Goal: Task Accomplishment & Management: Use online tool/utility

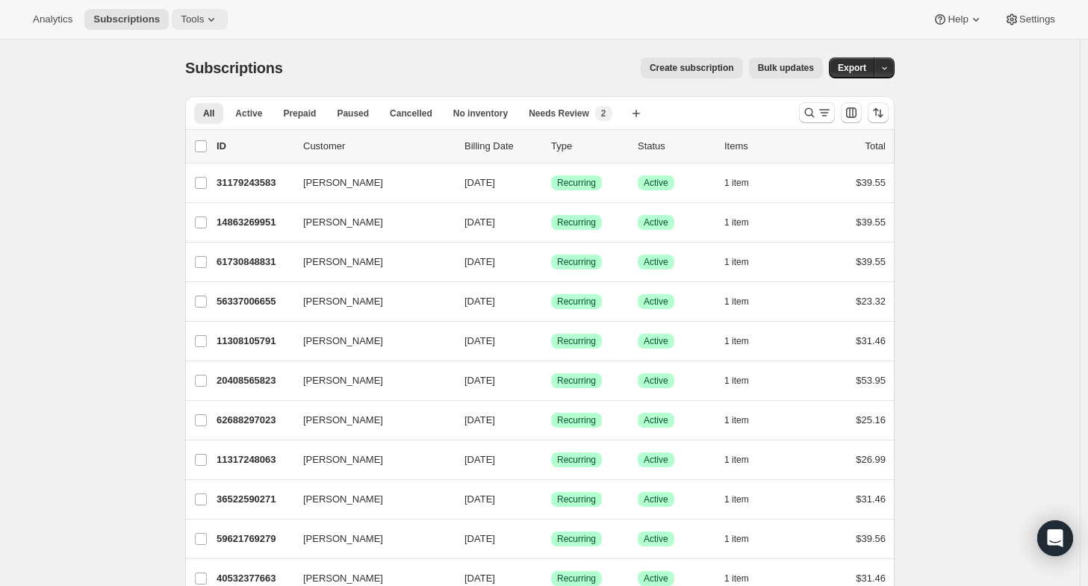
click at [193, 20] on span "Tools" at bounding box center [192, 19] width 23 height 12
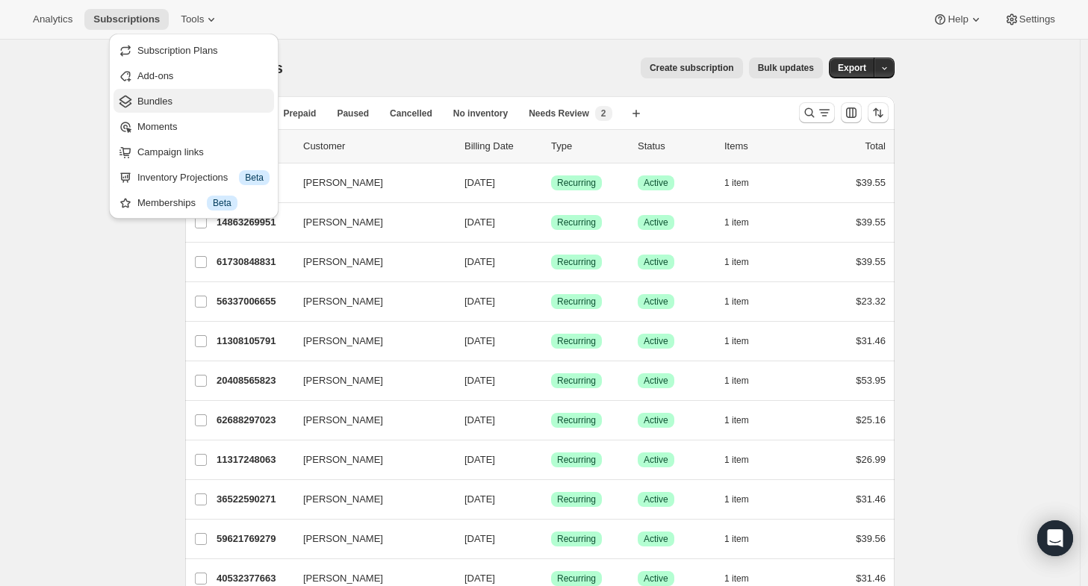
click at [158, 108] on span "Bundles" at bounding box center [203, 101] width 132 height 15
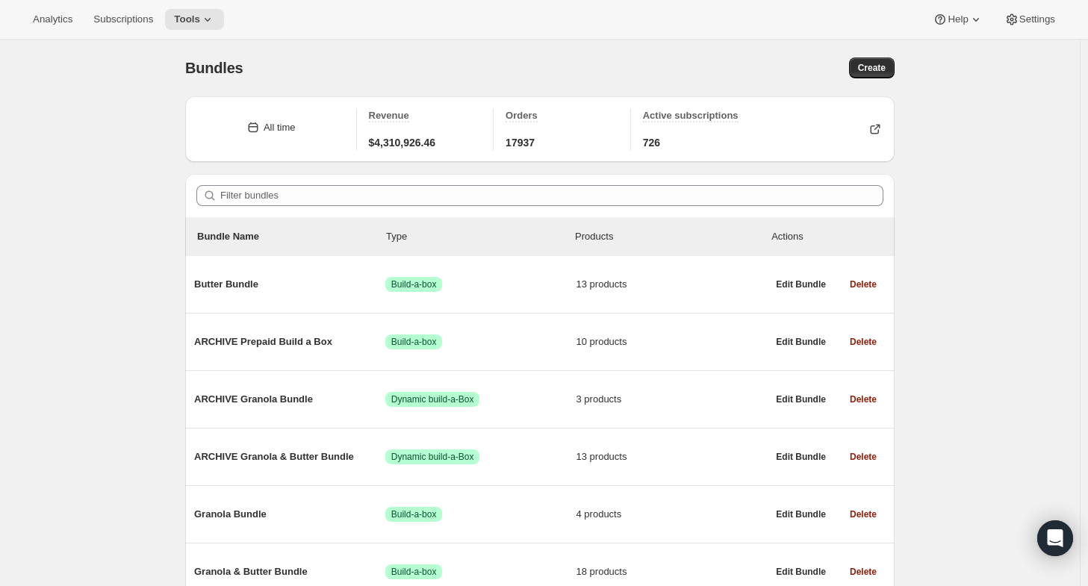
scroll to position [73, 0]
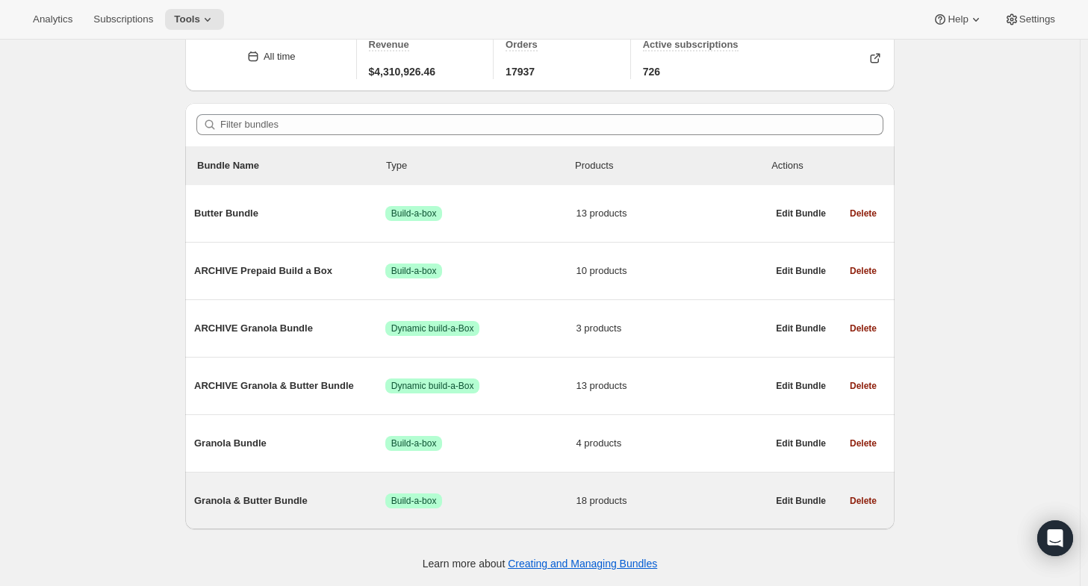
click at [304, 483] on div "Granola & Butter Bundle Success Build-a-box 18 products" at bounding box center [480, 501] width 573 height 39
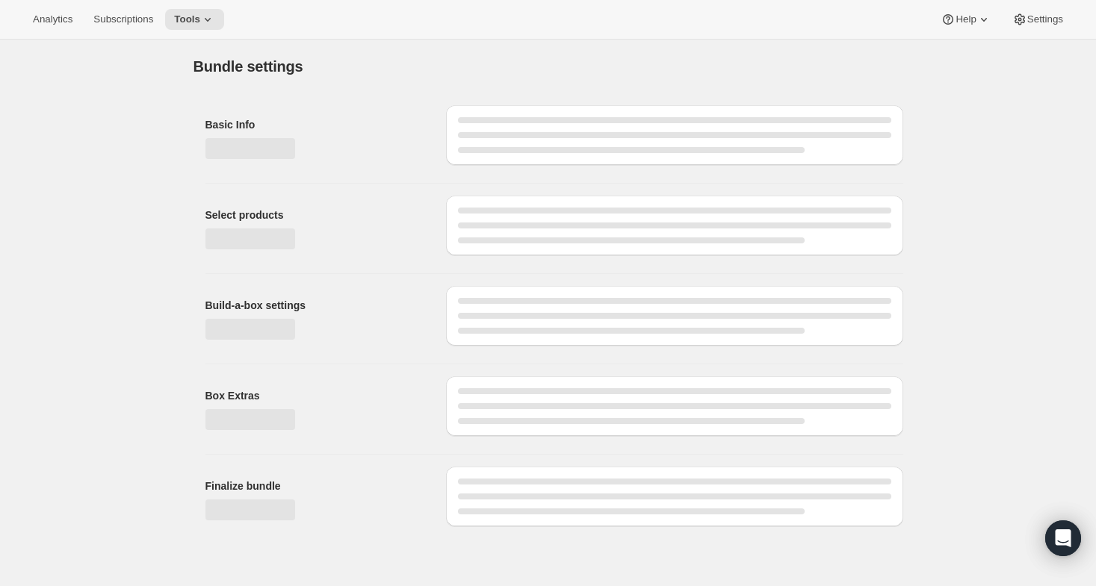
type input "Granola & Butter Bundle"
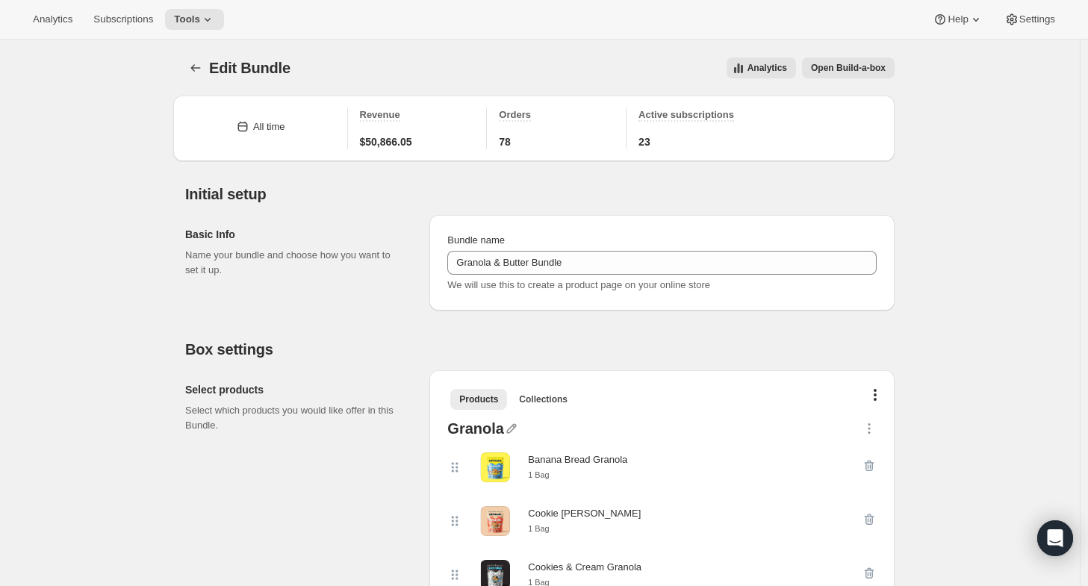
scroll to position [345, 0]
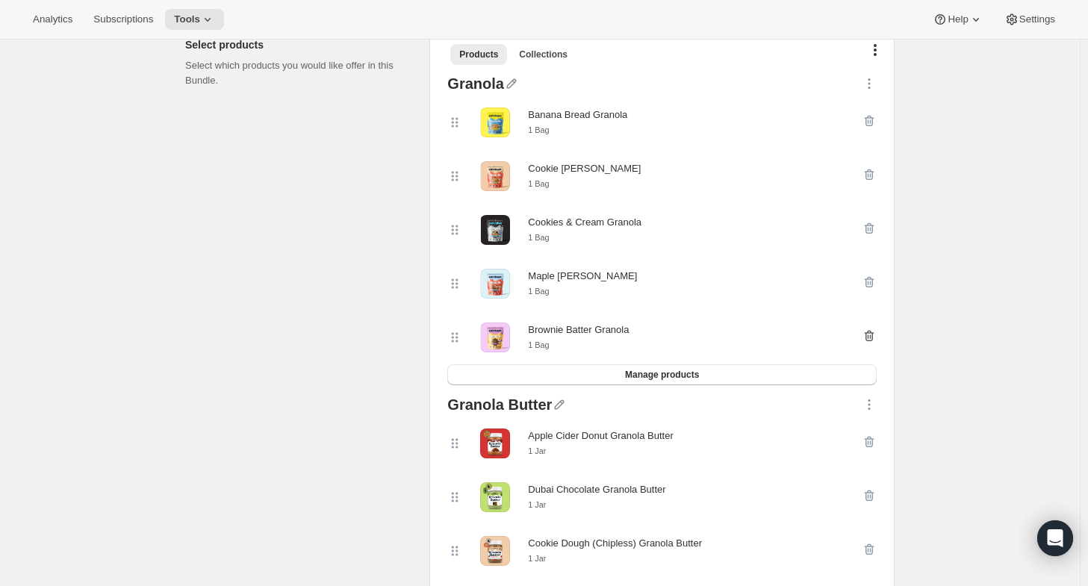
click at [869, 337] on icon "button" at bounding box center [870, 336] width 10 height 11
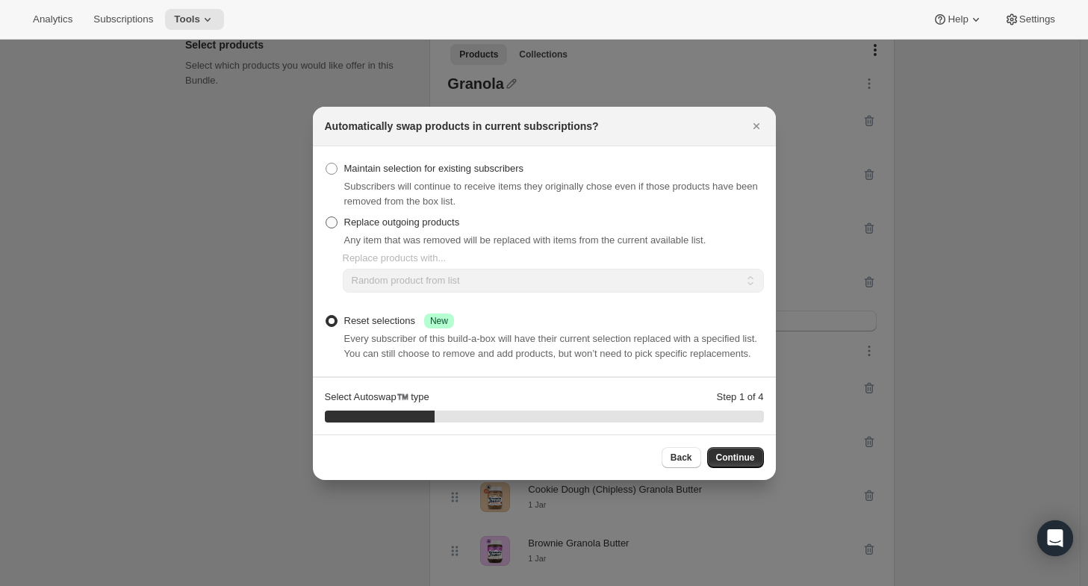
click at [401, 218] on span "Replace outgoing products" at bounding box center [402, 222] width 116 height 11
click at [326, 217] on input "Replace outgoing products" at bounding box center [326, 217] width 1 height 1
radio input "true"
click at [396, 283] on select "Random product from list Matching product type Select specific replacements" at bounding box center [553, 281] width 421 height 24
select select "selection"
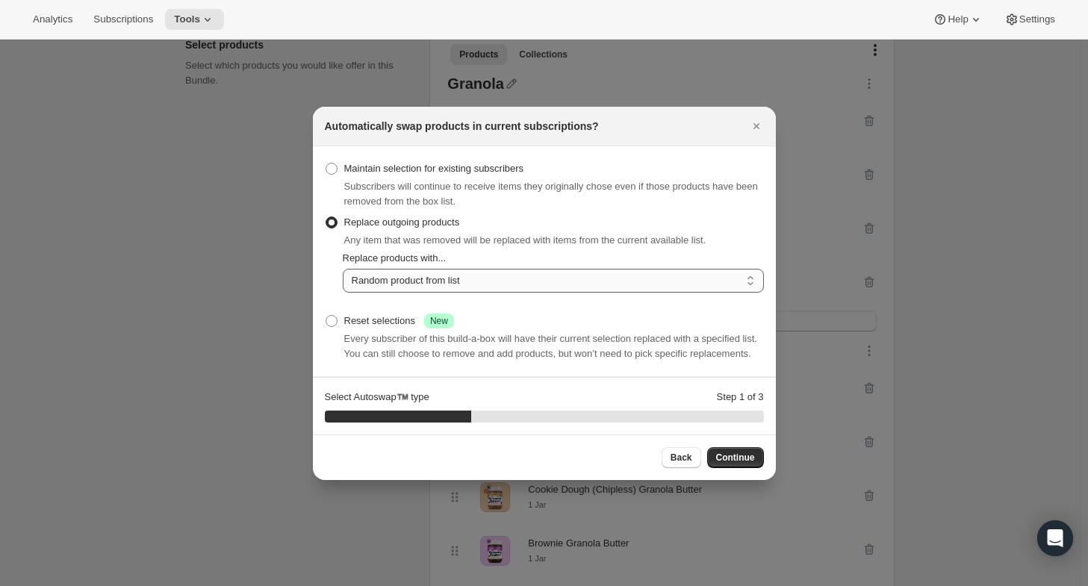
click at [343, 269] on select "Random product from list Matching product type Select specific replacements" at bounding box center [553, 281] width 421 height 24
click at [733, 447] on button "Continue" at bounding box center [735, 457] width 57 height 21
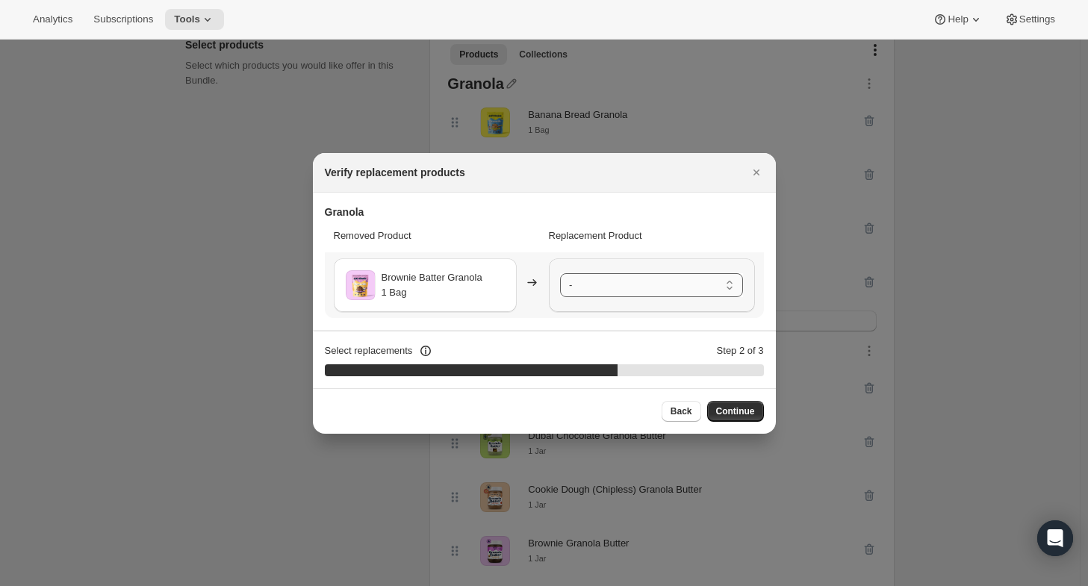
click at [662, 283] on select "- Banana Bread Granola - 1 Bag Cookie Dough Granola - 1 Bag Cookies & Cream Gra…" at bounding box center [651, 285] width 183 height 24
click at [738, 416] on span "Continue" at bounding box center [735, 412] width 39 height 12
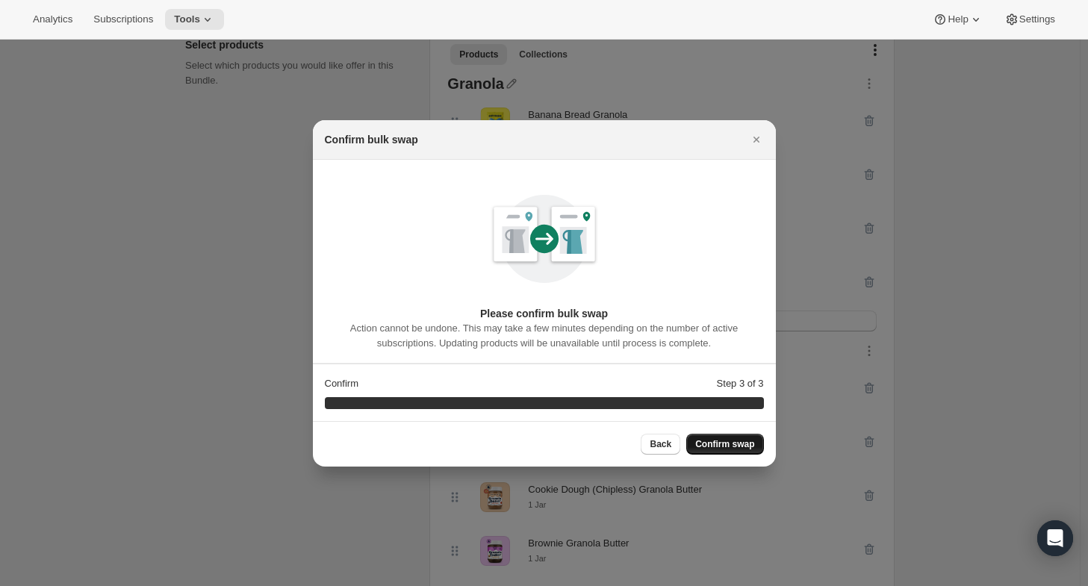
click at [714, 447] on span "Confirm swap" at bounding box center [724, 444] width 59 height 12
